Goal: Information Seeking & Learning: Check status

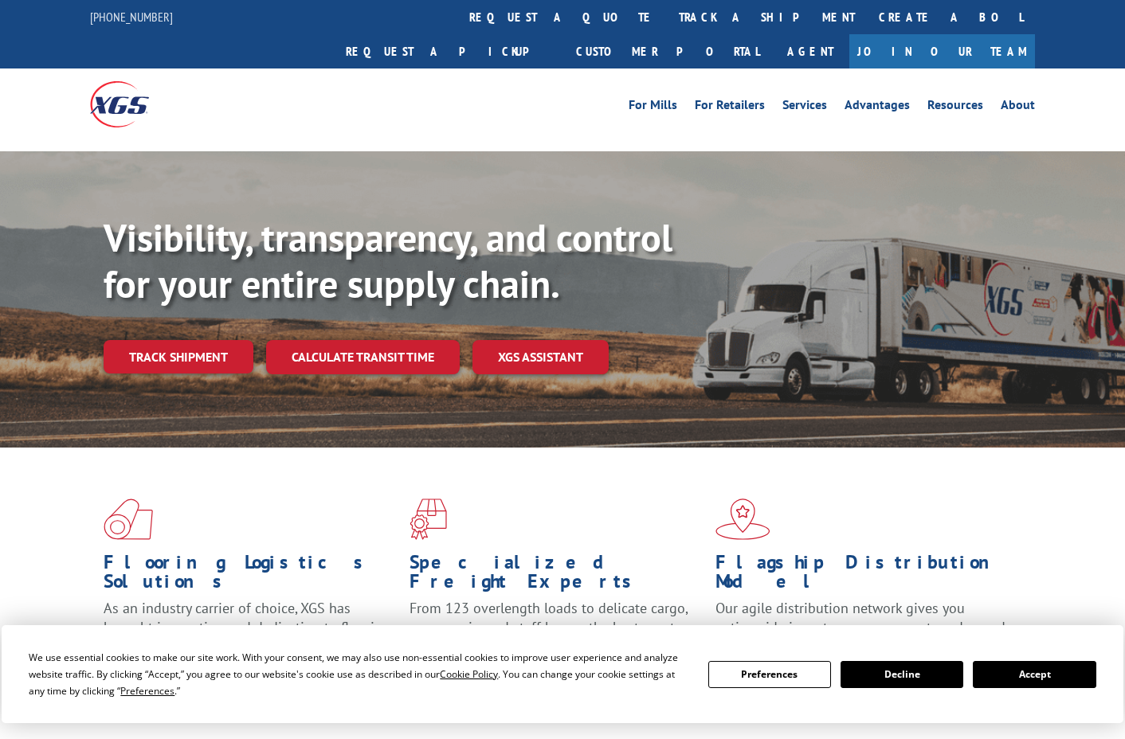
click at [156, 340] on link "Track shipment" at bounding box center [179, 356] width 150 height 33
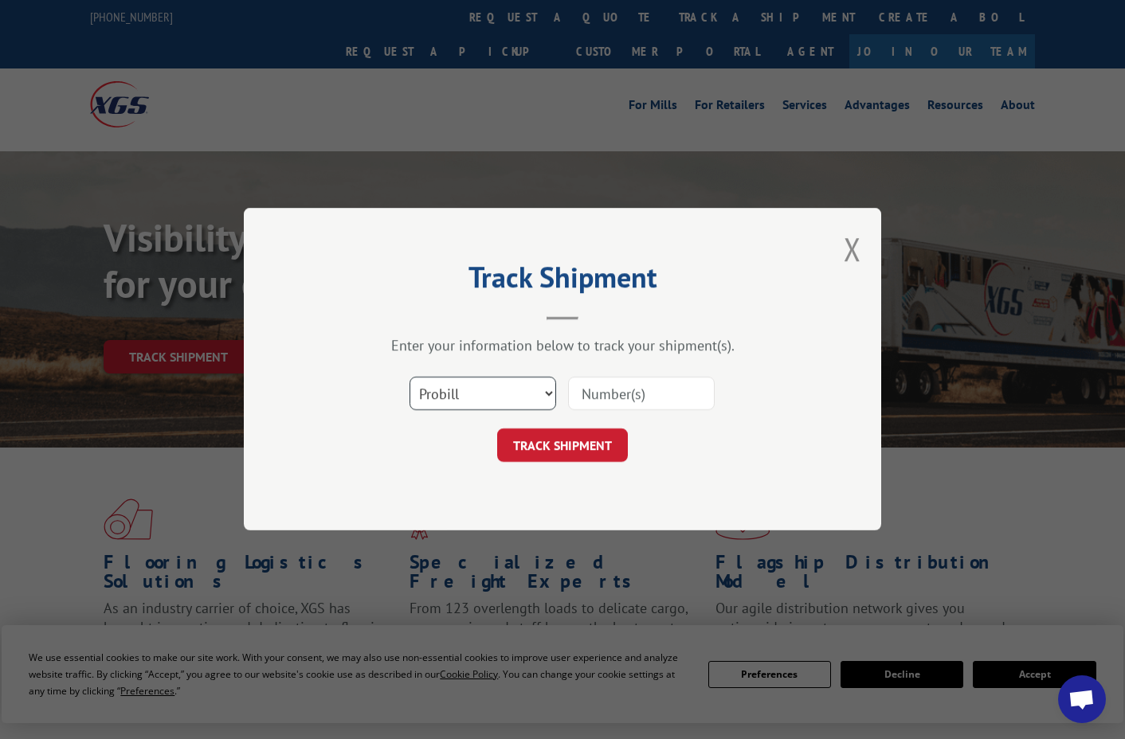
click at [410, 378] on select "Select category... Probill BOL PO" at bounding box center [483, 394] width 147 height 33
select select "bol"
click option "BOL" at bounding box center [0, 0] width 0 height 0
click at [597, 393] on input at bounding box center [641, 394] width 147 height 33
type input "17597669"
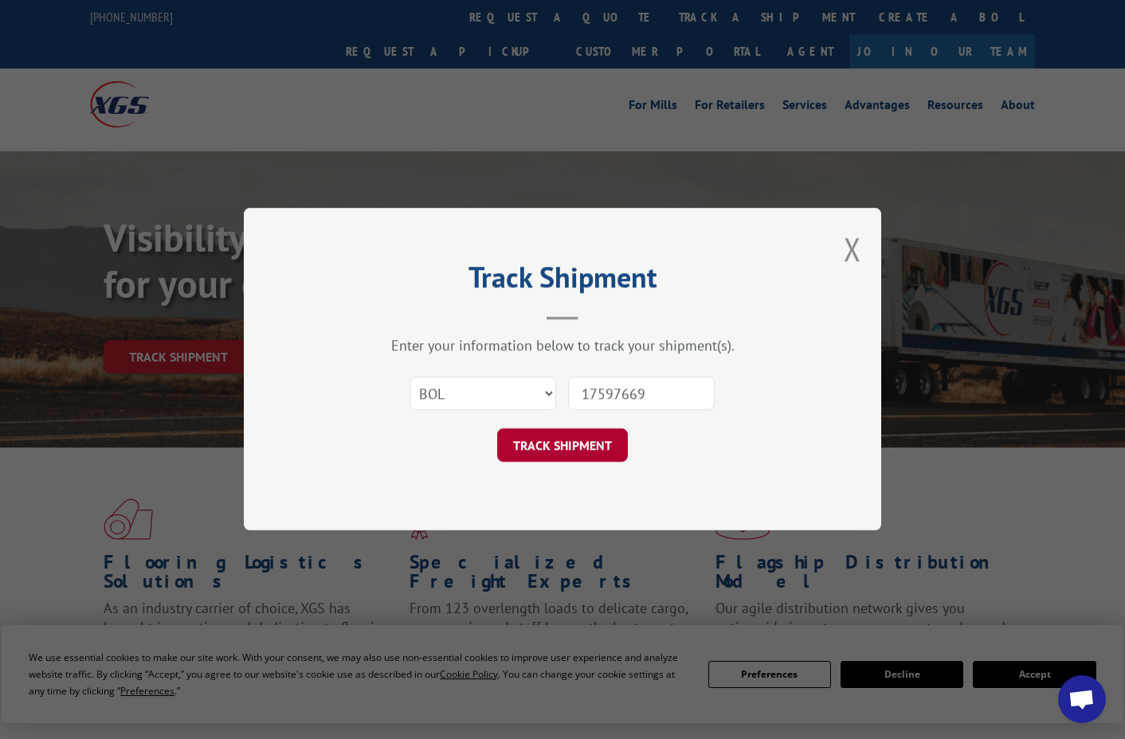
click at [578, 448] on button "TRACK SHIPMENT" at bounding box center [562, 445] width 131 height 33
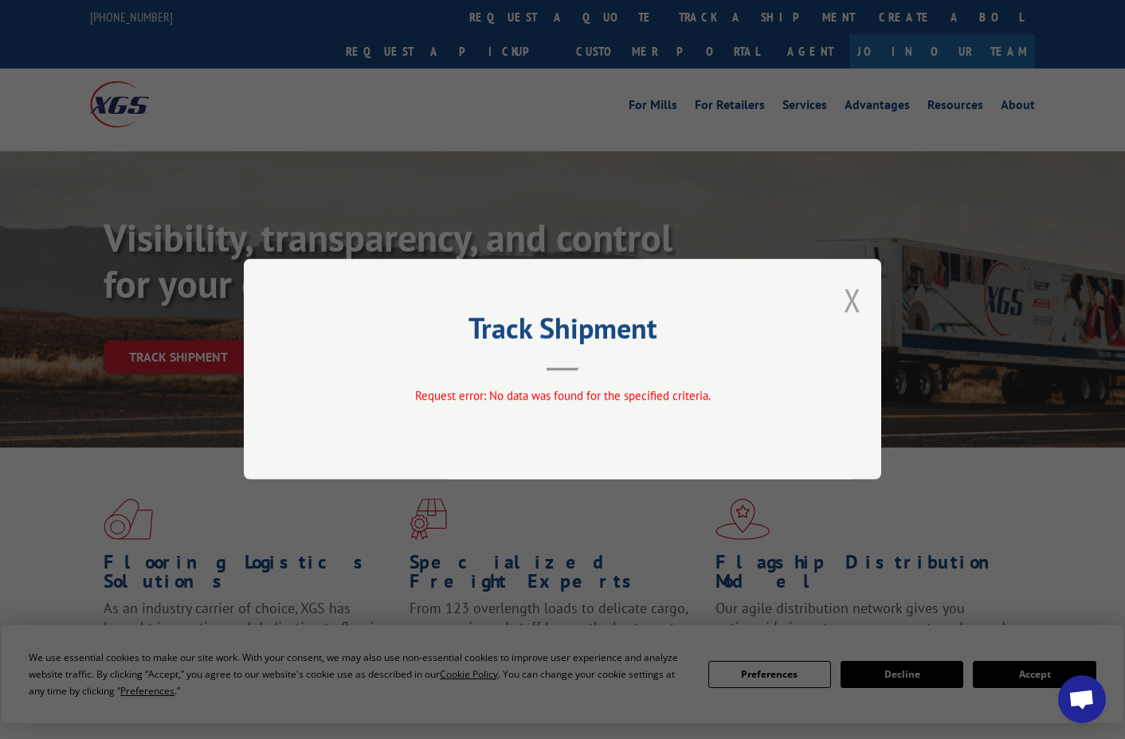
click at [860, 291] on button "Close modal" at bounding box center [853, 300] width 18 height 42
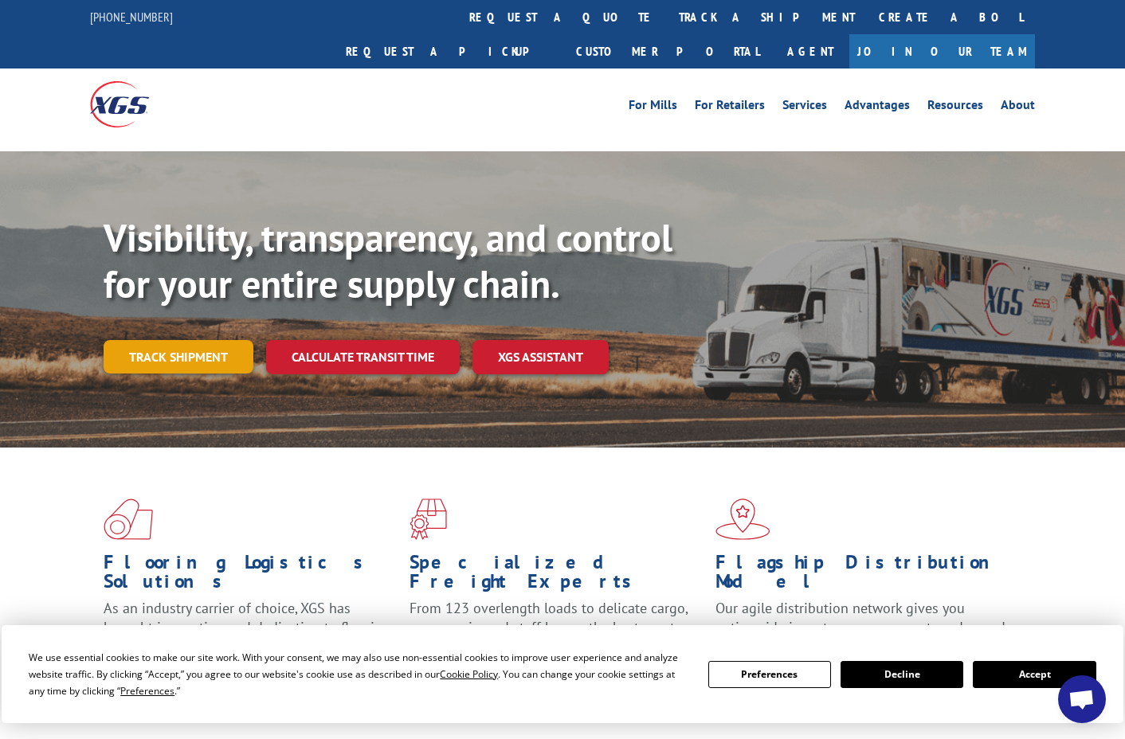
click at [133, 340] on link "Track shipment" at bounding box center [179, 356] width 150 height 33
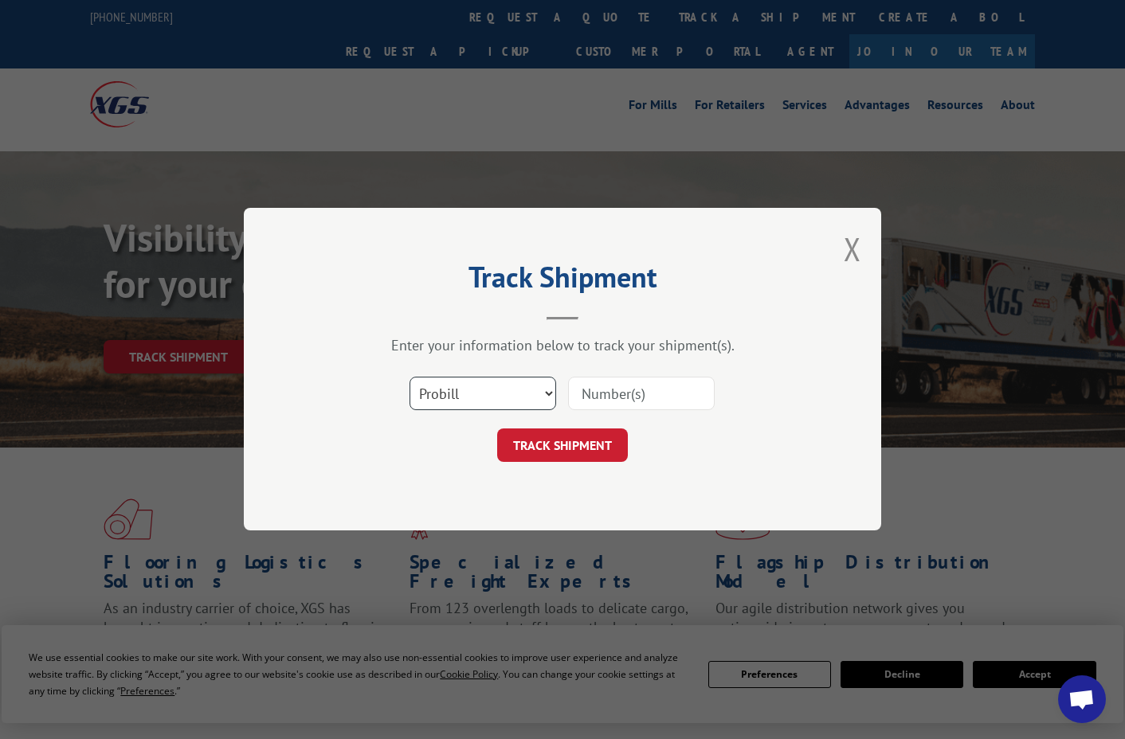
click at [410, 378] on select "Select category... Probill BOL PO" at bounding box center [483, 394] width 147 height 33
select select "bol"
click option "BOL" at bounding box center [0, 0] width 0 height 0
click at [614, 392] on input at bounding box center [641, 394] width 147 height 33
type input "17597669"
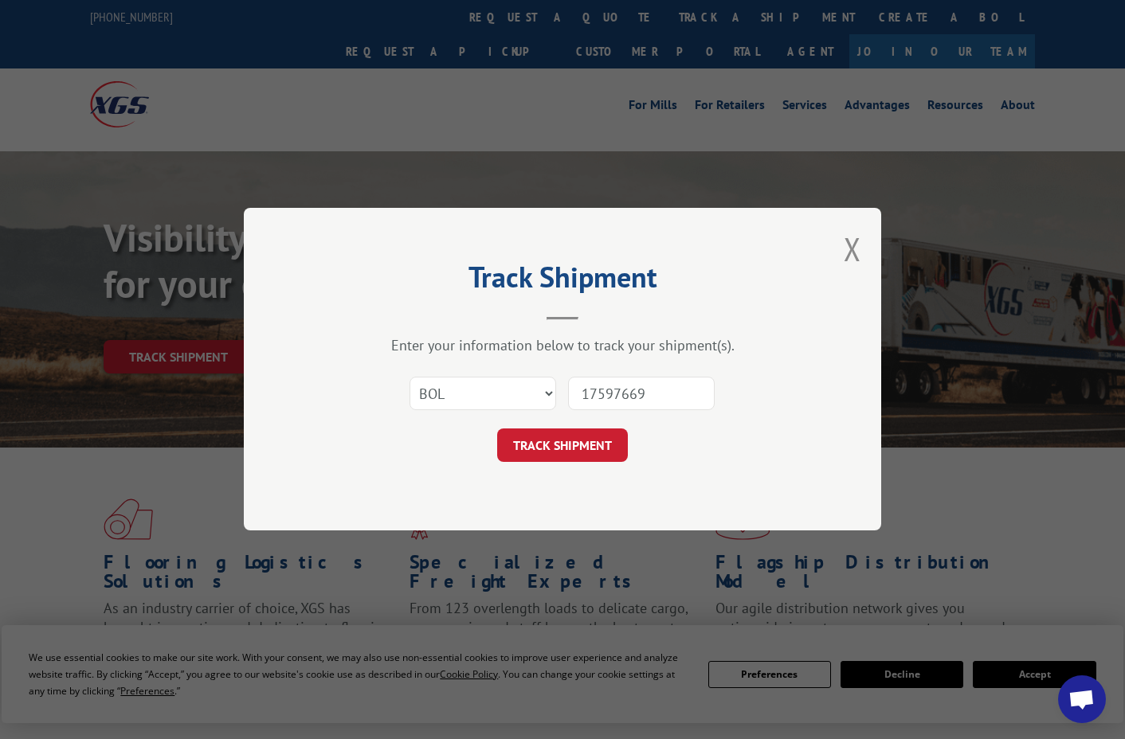
click button "TRACK SHIPMENT" at bounding box center [562, 445] width 131 height 33
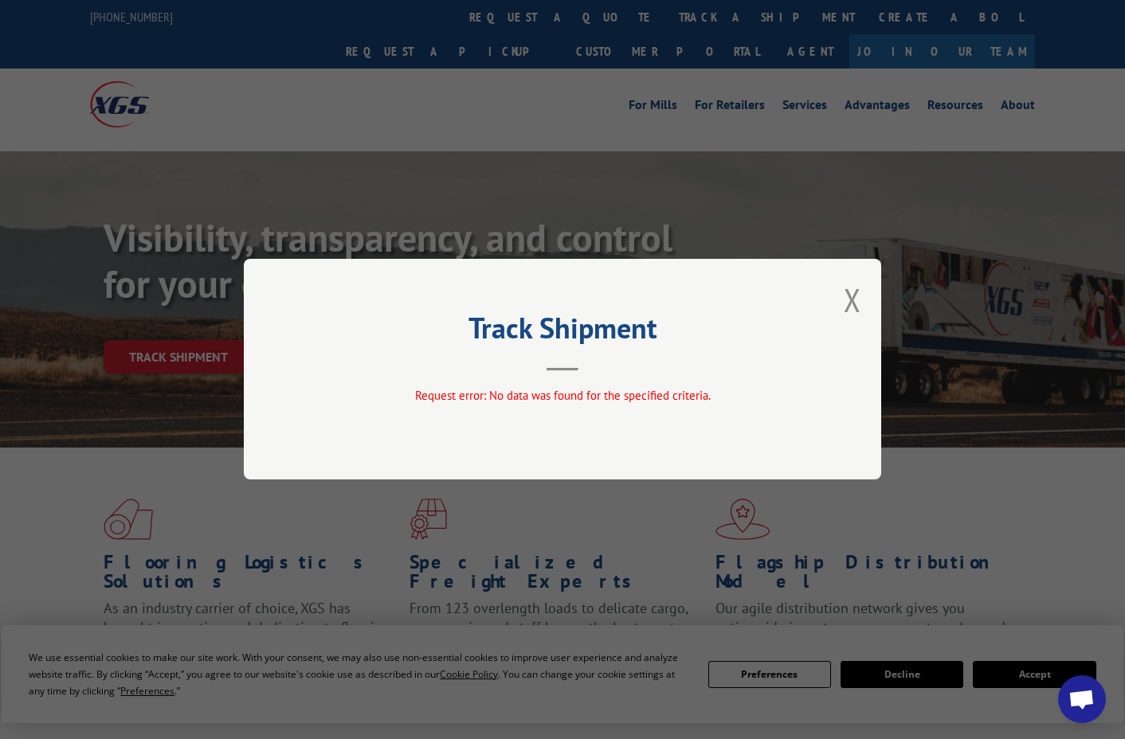
click at [861, 296] on div "Track Shipment Request error: No data was found for the specified criteria." at bounding box center [562, 369] width 637 height 221
click at [857, 301] on button "Close modal" at bounding box center [853, 300] width 18 height 42
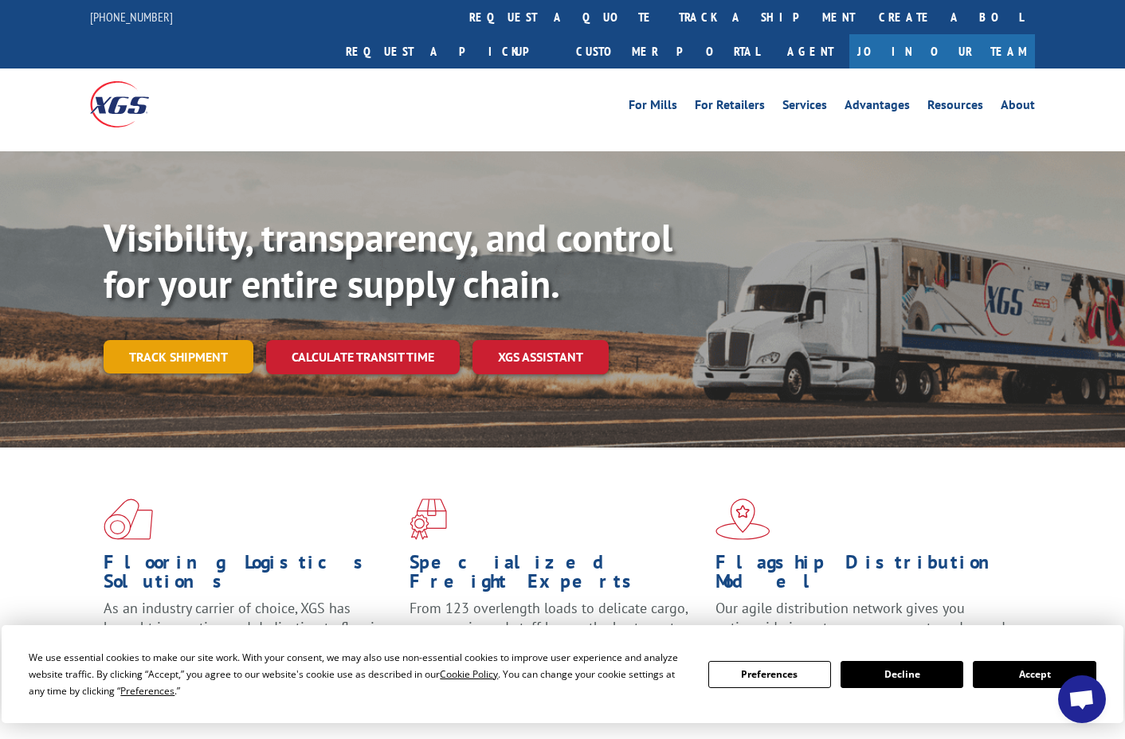
click at [186, 340] on link "Track shipment" at bounding box center [179, 356] width 150 height 33
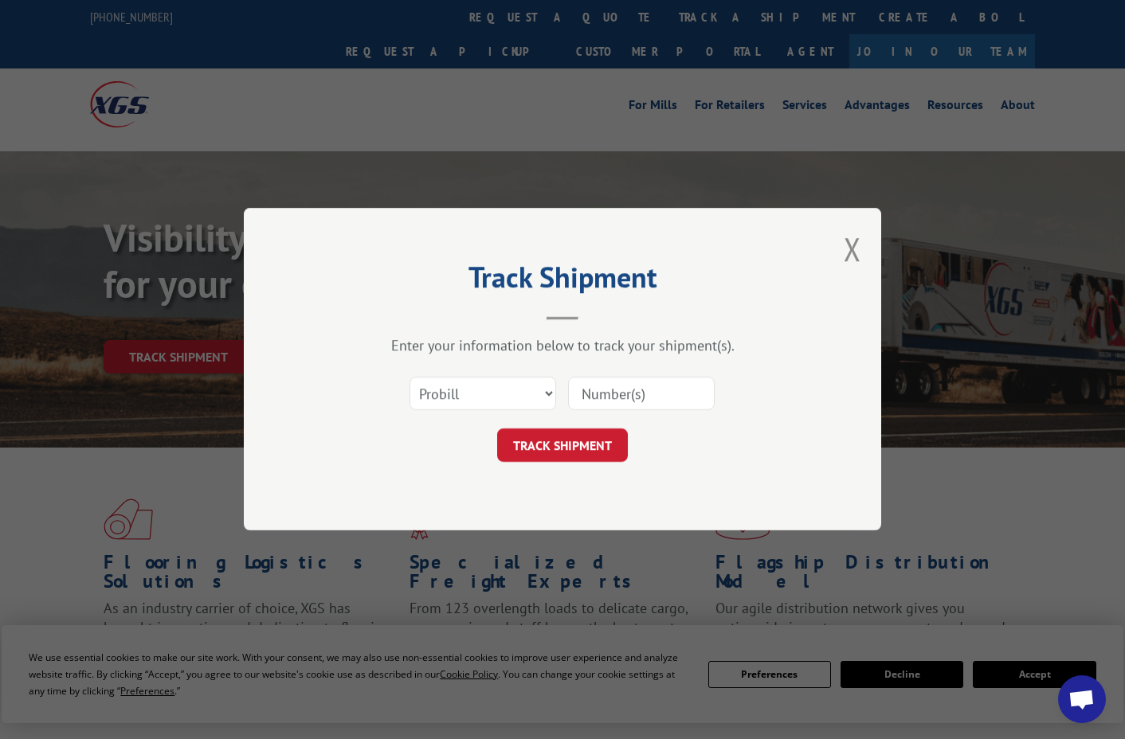
click at [586, 394] on input at bounding box center [641, 394] width 147 height 33
type input "17597669"
click at [553, 446] on button "TRACK SHIPMENT" at bounding box center [562, 445] width 131 height 33
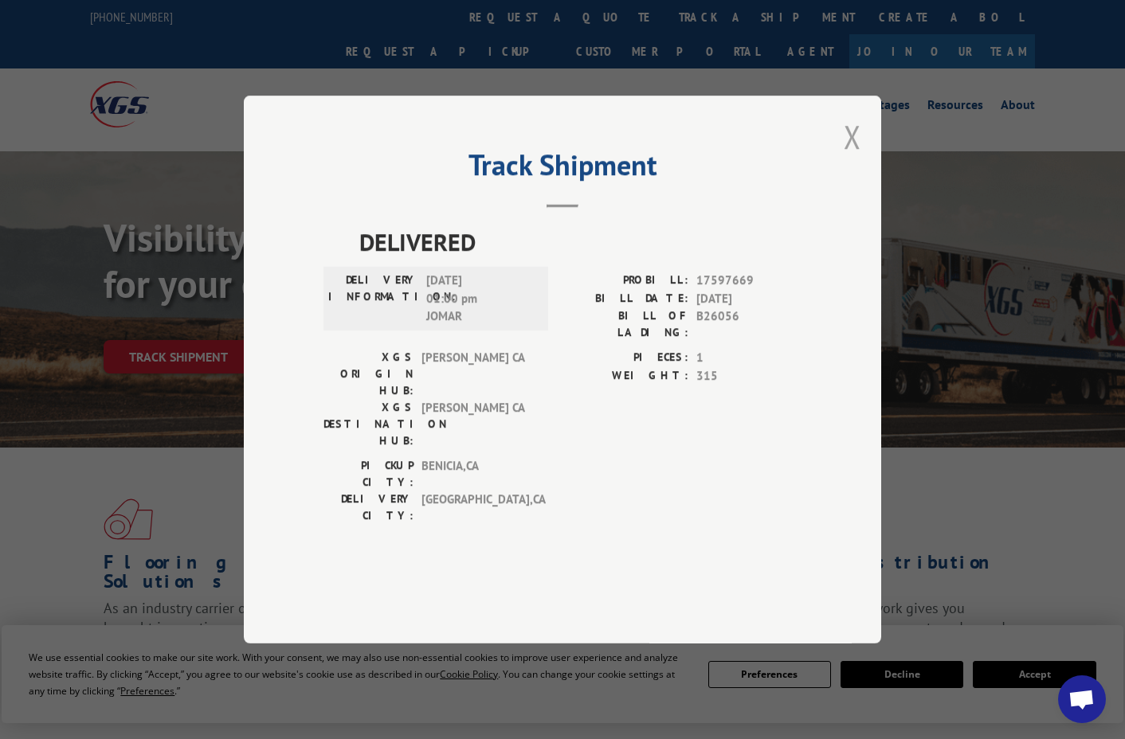
click at [847, 158] on button "Close modal" at bounding box center [853, 137] width 18 height 42
